Goal: Information Seeking & Learning: Learn about a topic

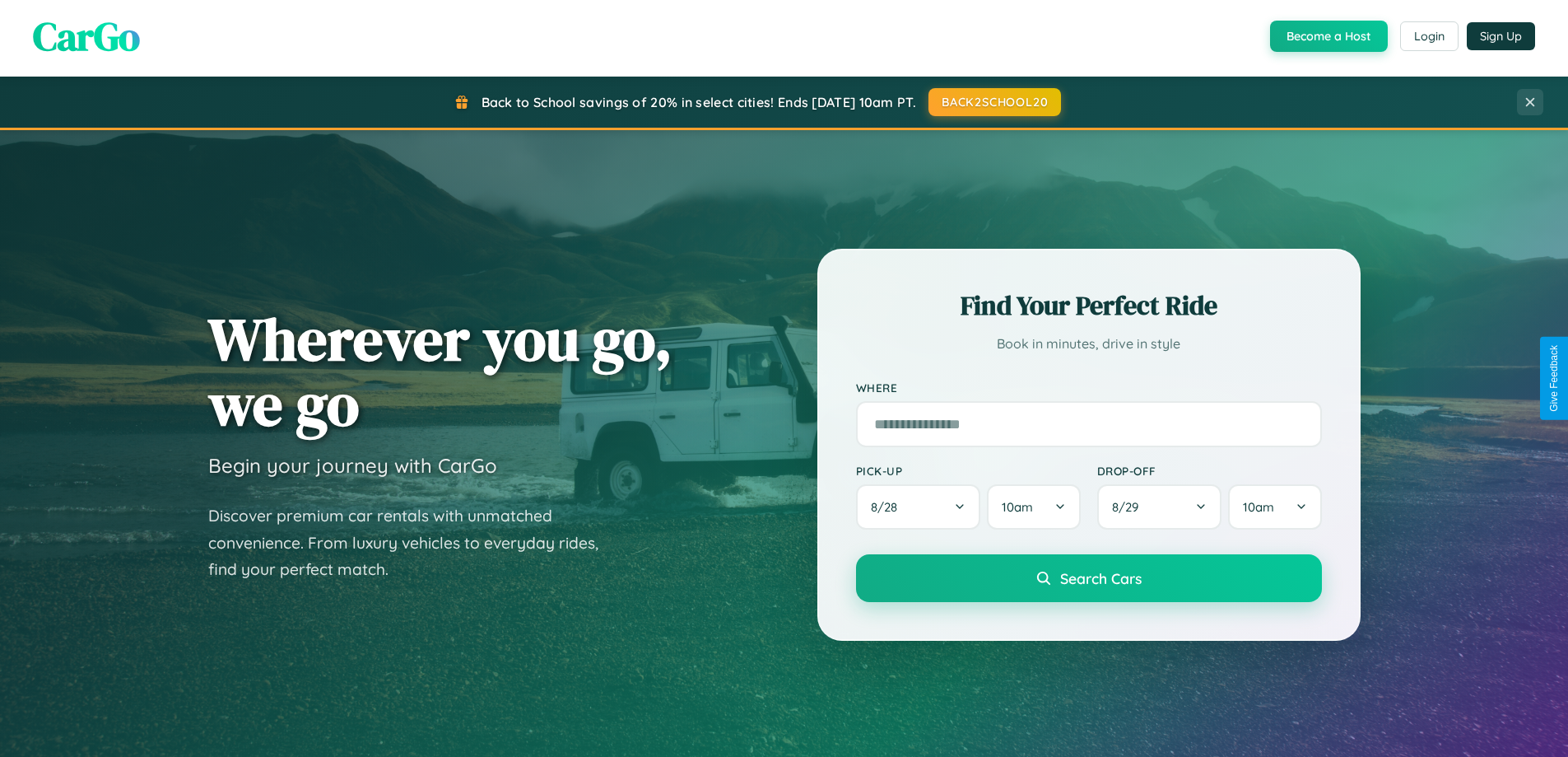
scroll to position [3170, 0]
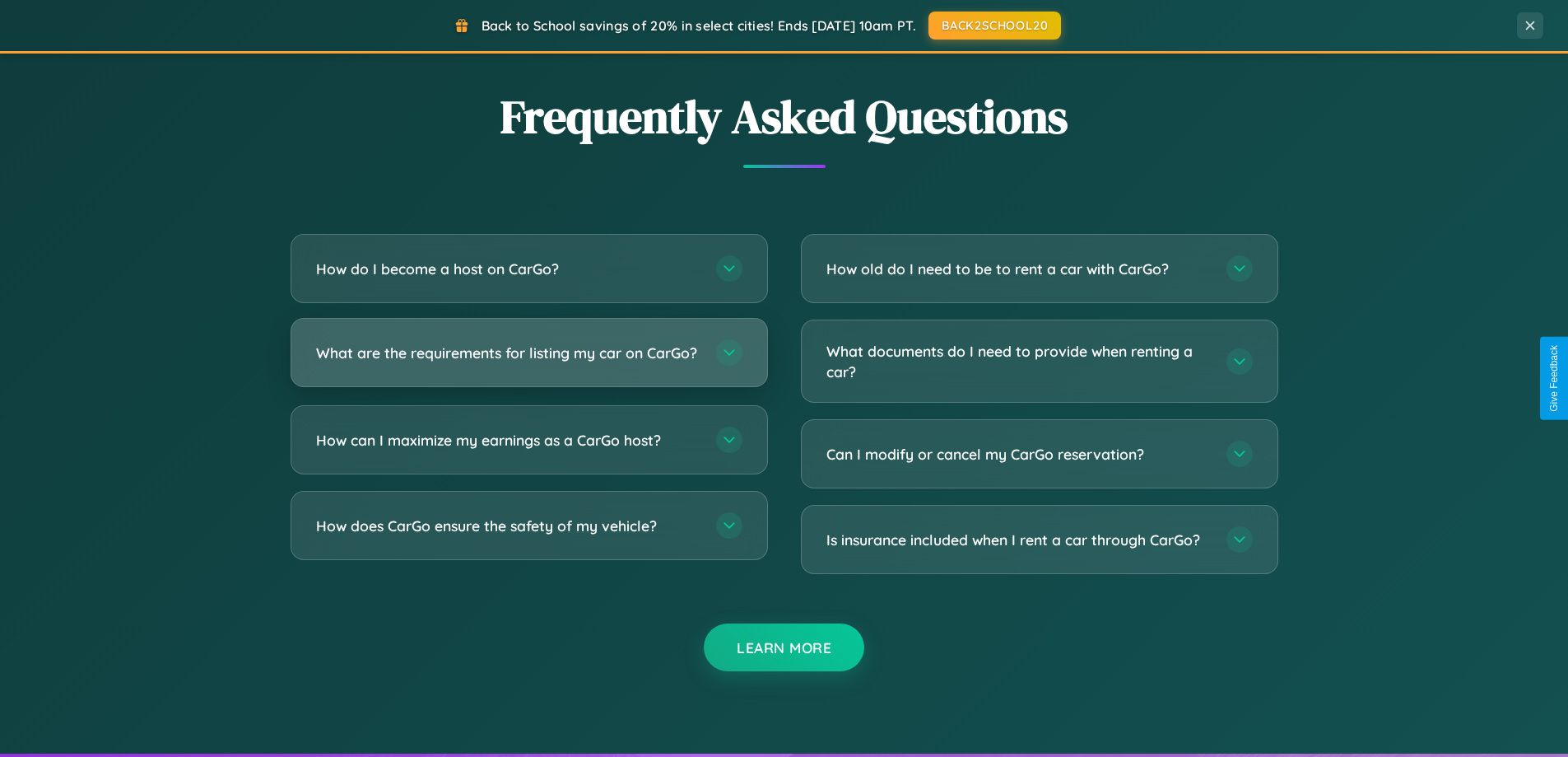
click at [529, 360] on h3 "What are the requirements for listing my car on CarGo?" at bounding box center [508, 352] width 384 height 21
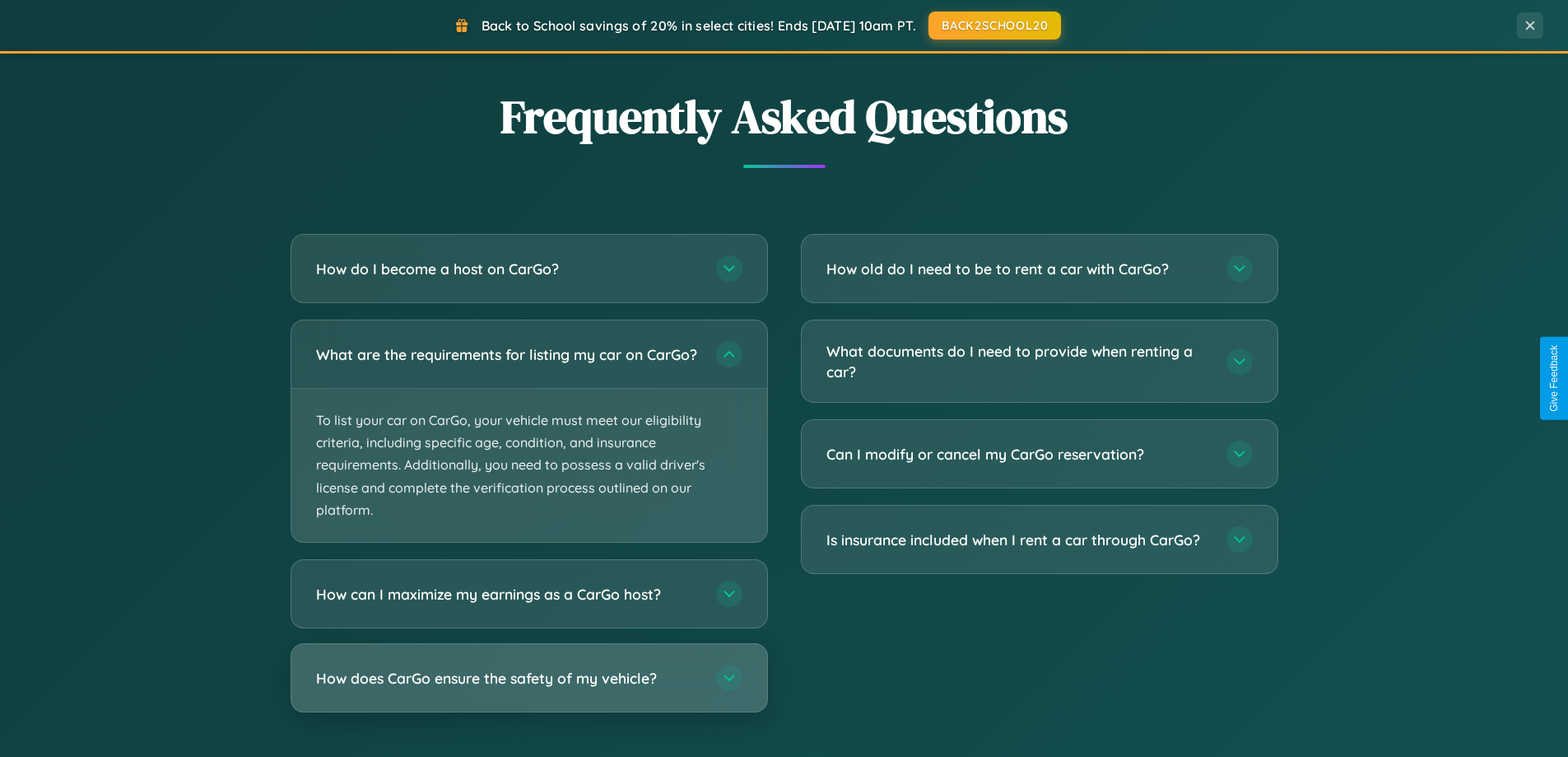
click at [529, 689] on h3 "How does CarGo ensure the safety of my vehicle?" at bounding box center [508, 678] width 384 height 21
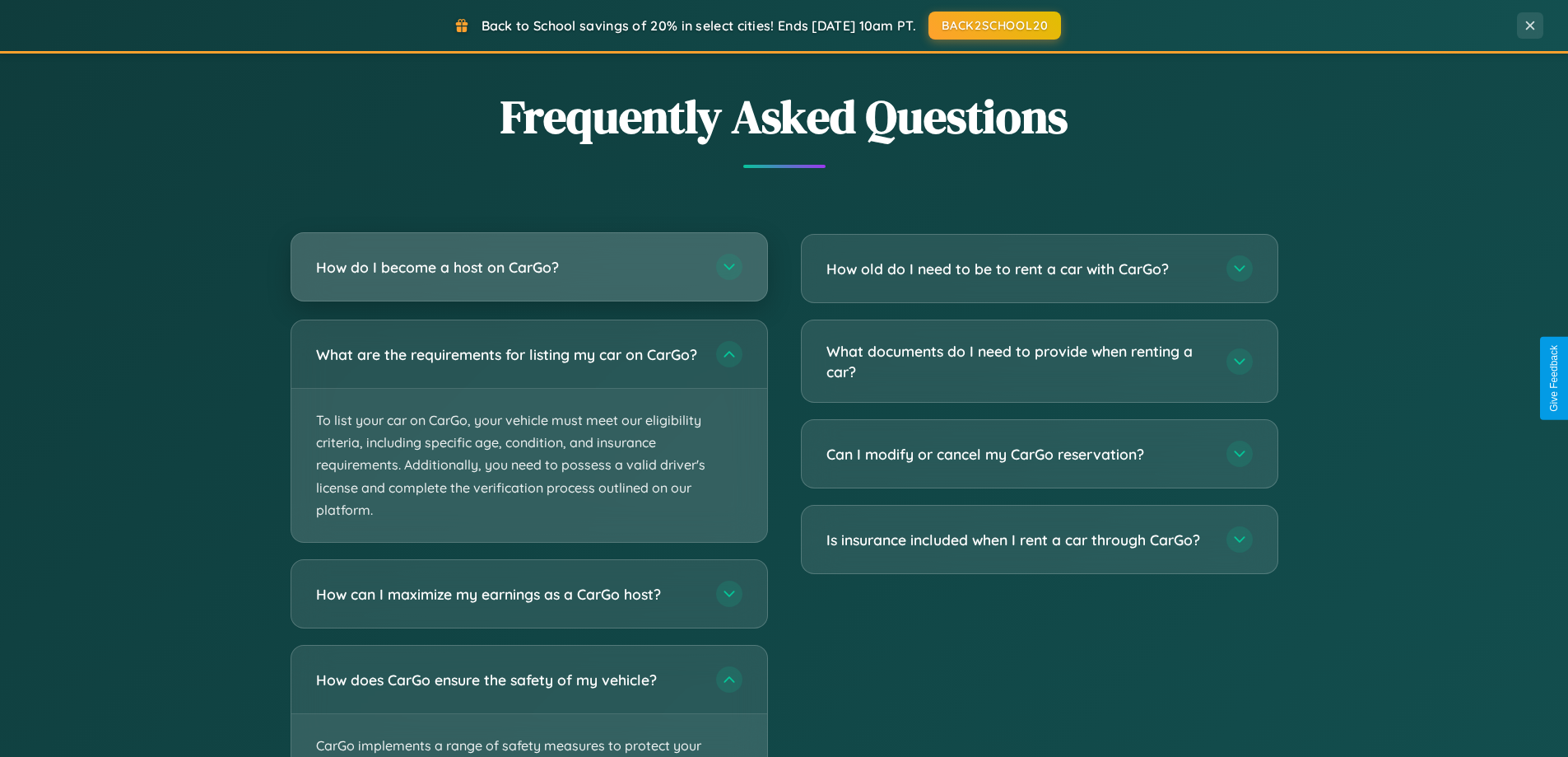
click at [529, 267] on h3 "How do I become a host on CarGo?" at bounding box center [508, 267] width 384 height 21
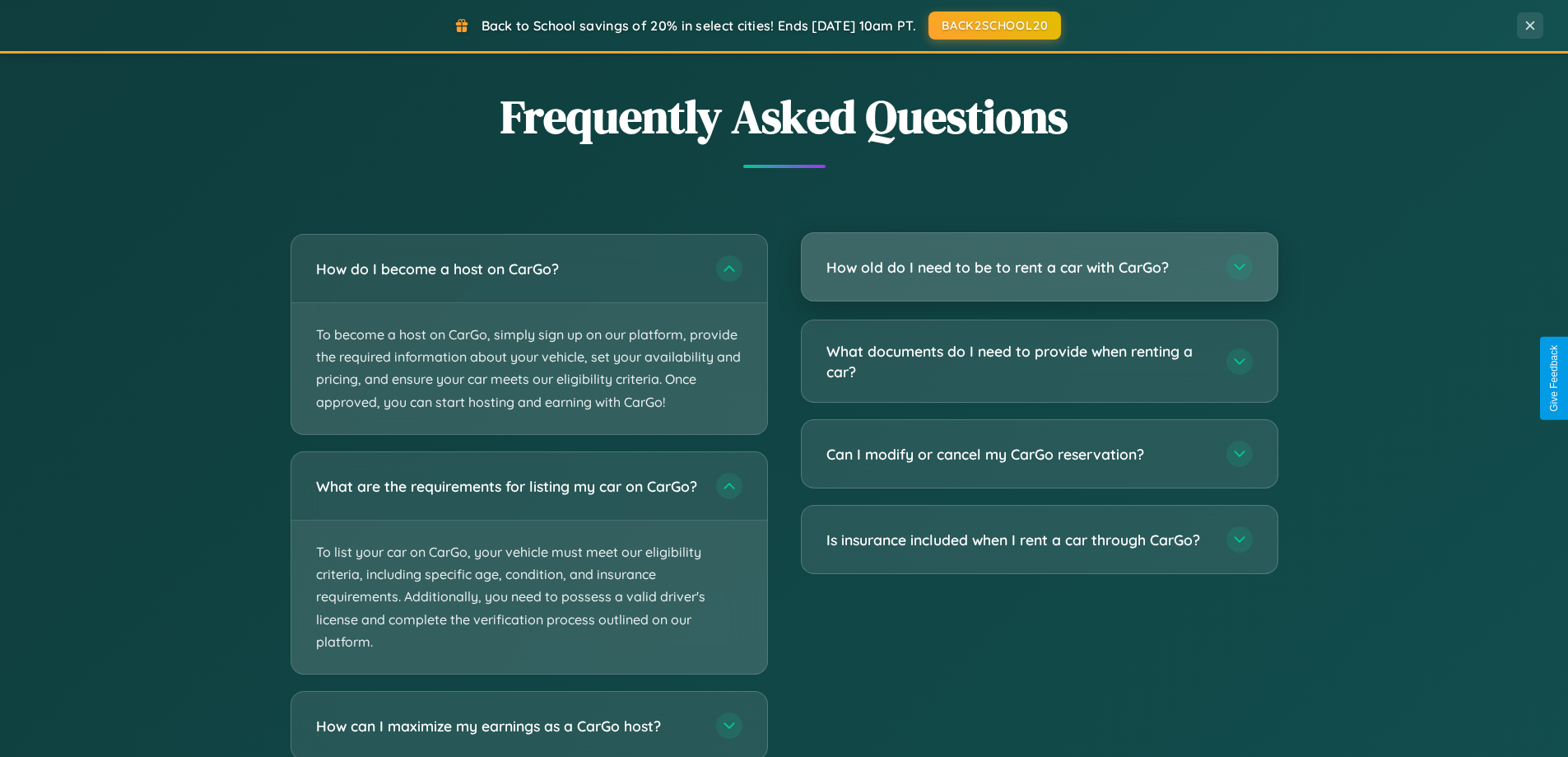
click at [1039, 268] on h3 "How old do I need to be to rent a car with CarGo?" at bounding box center [1018, 267] width 384 height 21
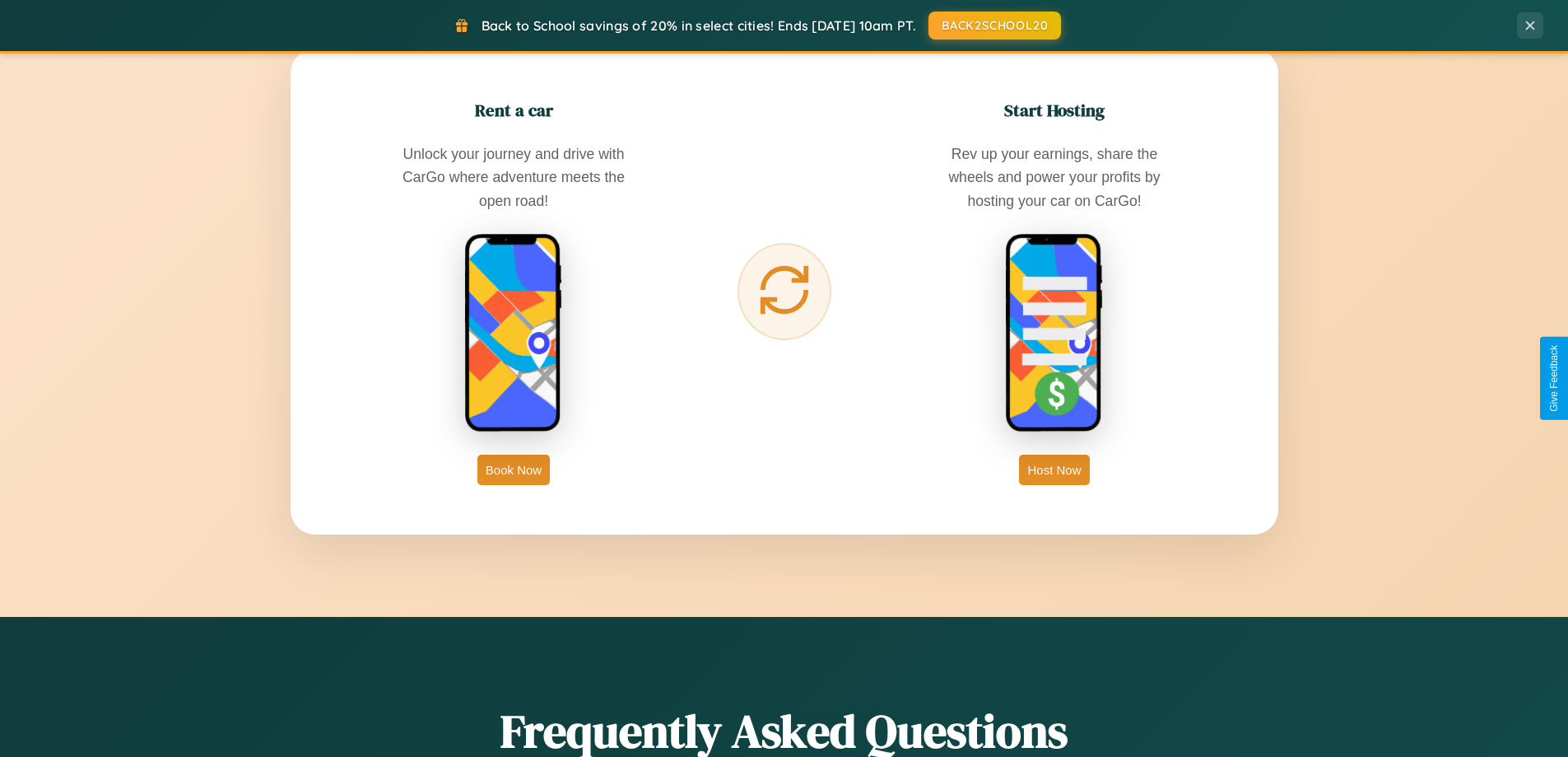
scroll to position [1134, 0]
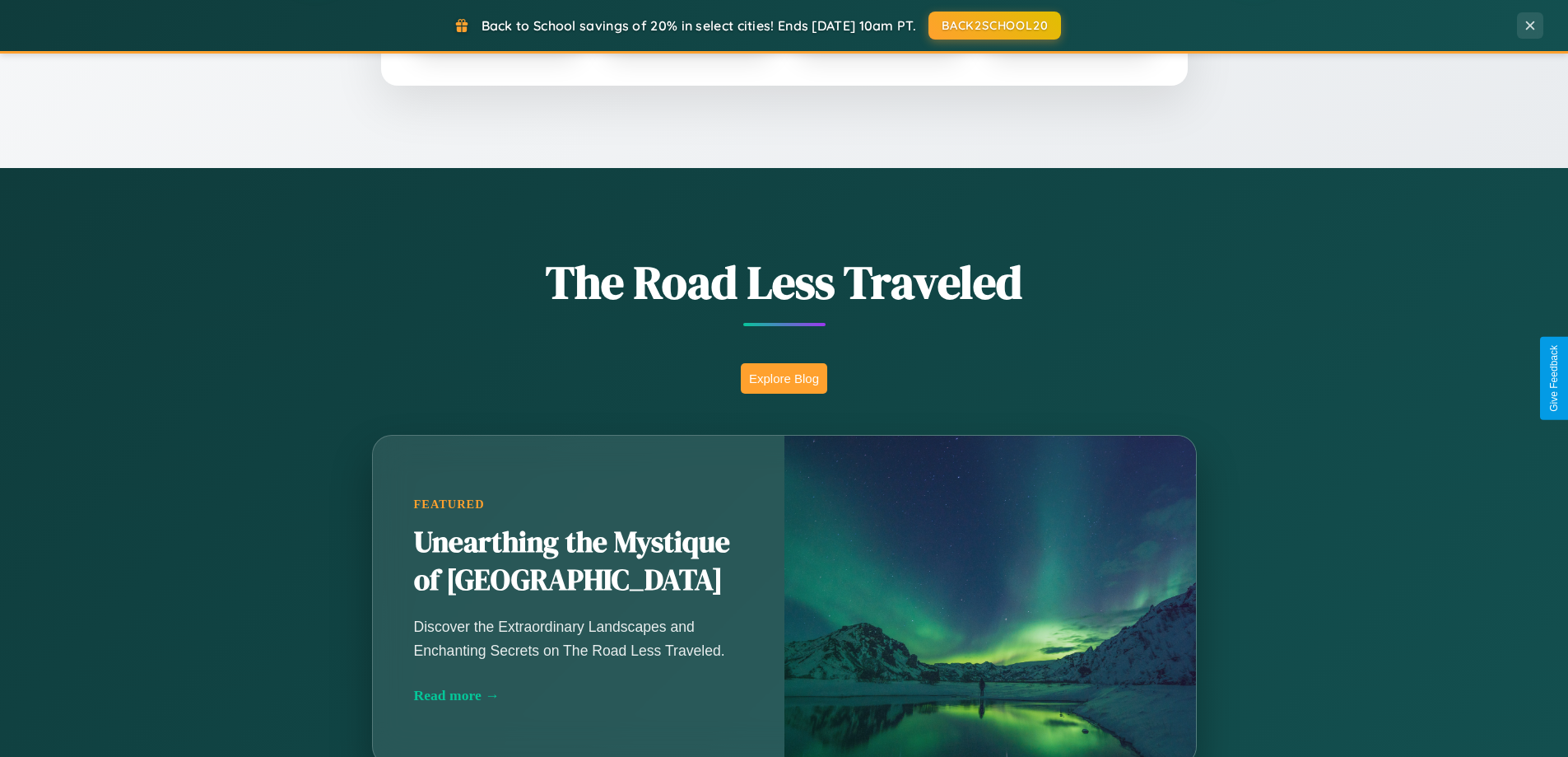
click at [784, 378] on button "Explore Blog" at bounding box center [784, 378] width 86 height 30
